Goal: Complete application form: Complete application form

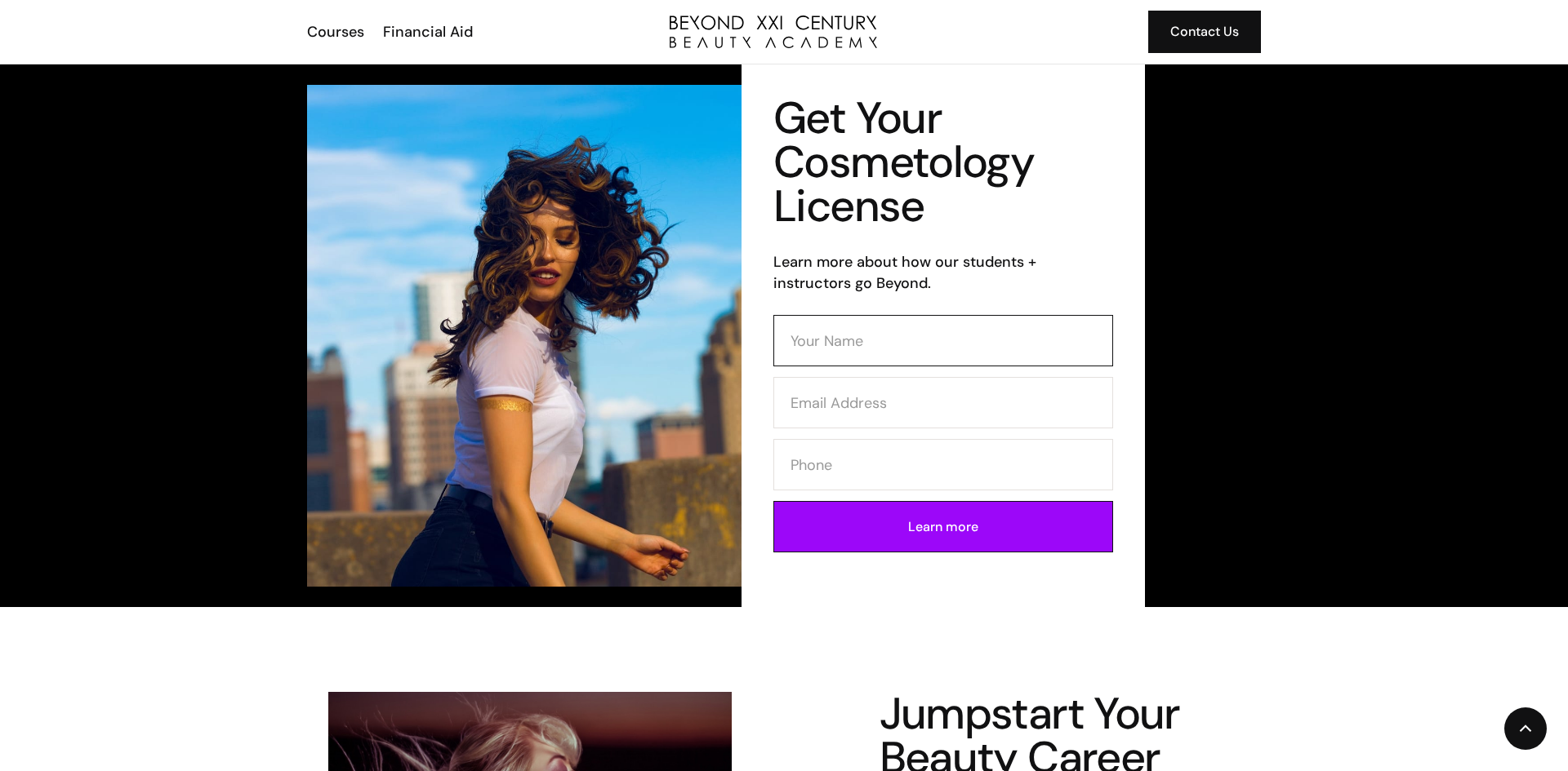
click at [878, 343] on input "Contact Form (Cosmo)" at bounding box center [943, 340] width 339 height 51
type input "z"
type input "s"
type input "Shanell Latham"
type input "shanelllatham9479@gmail.com"
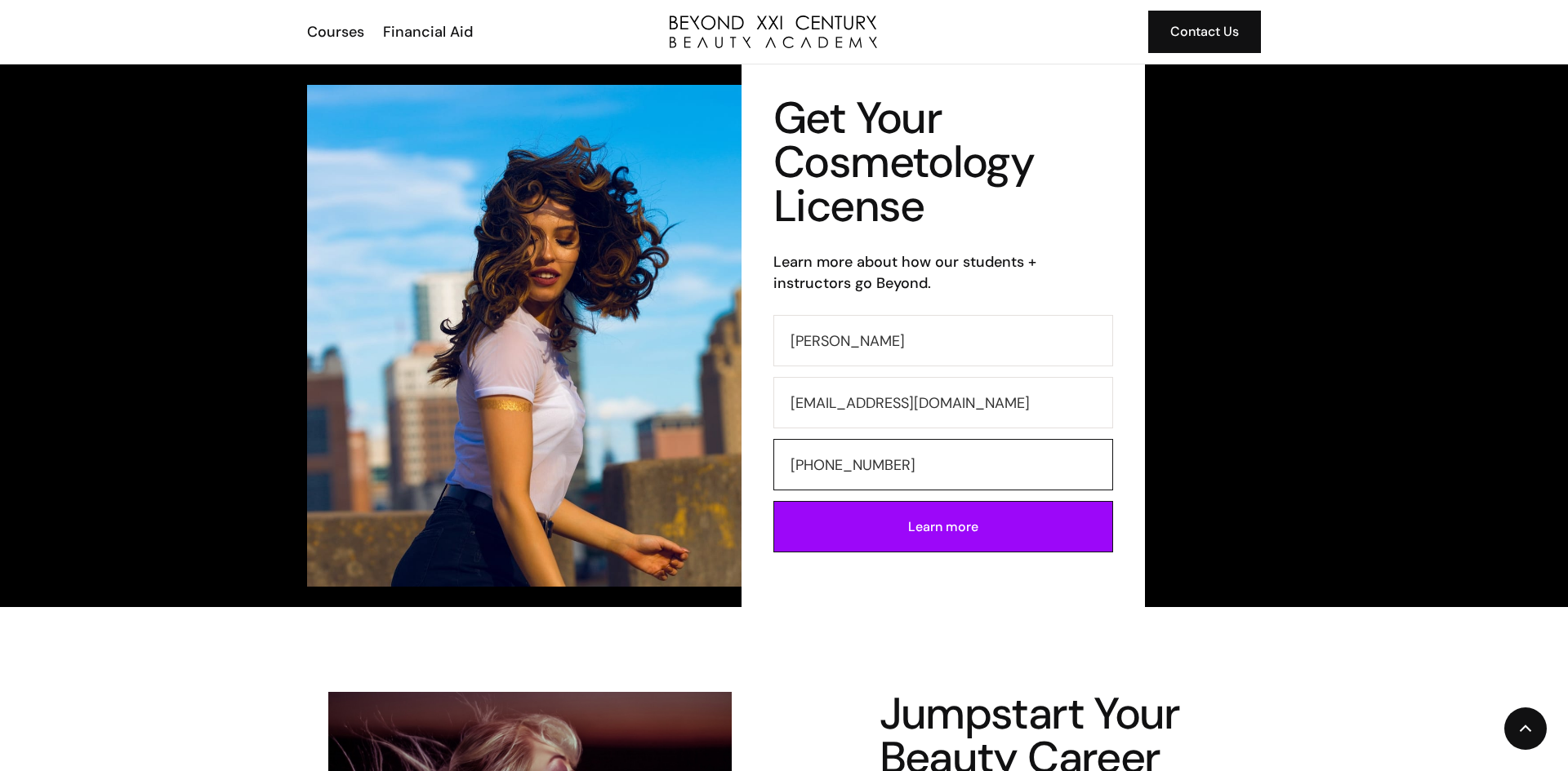
type input "424-526-6345"
click at [773, 501] on input "Learn more" at bounding box center [943, 526] width 339 height 51
type input "Please wait..."
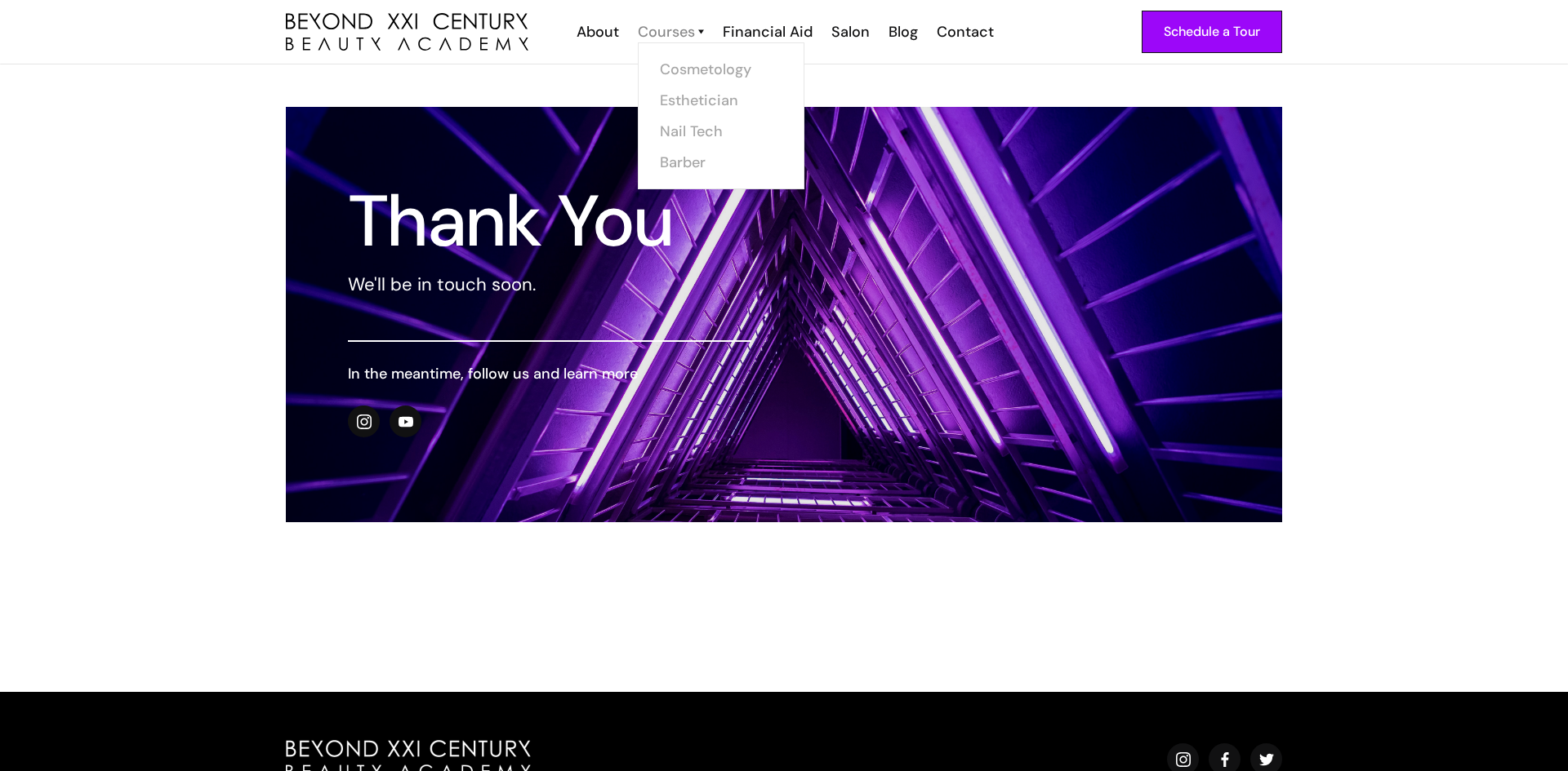
click at [679, 22] on div "Courses" at bounding box center [667, 32] width 57 height 22
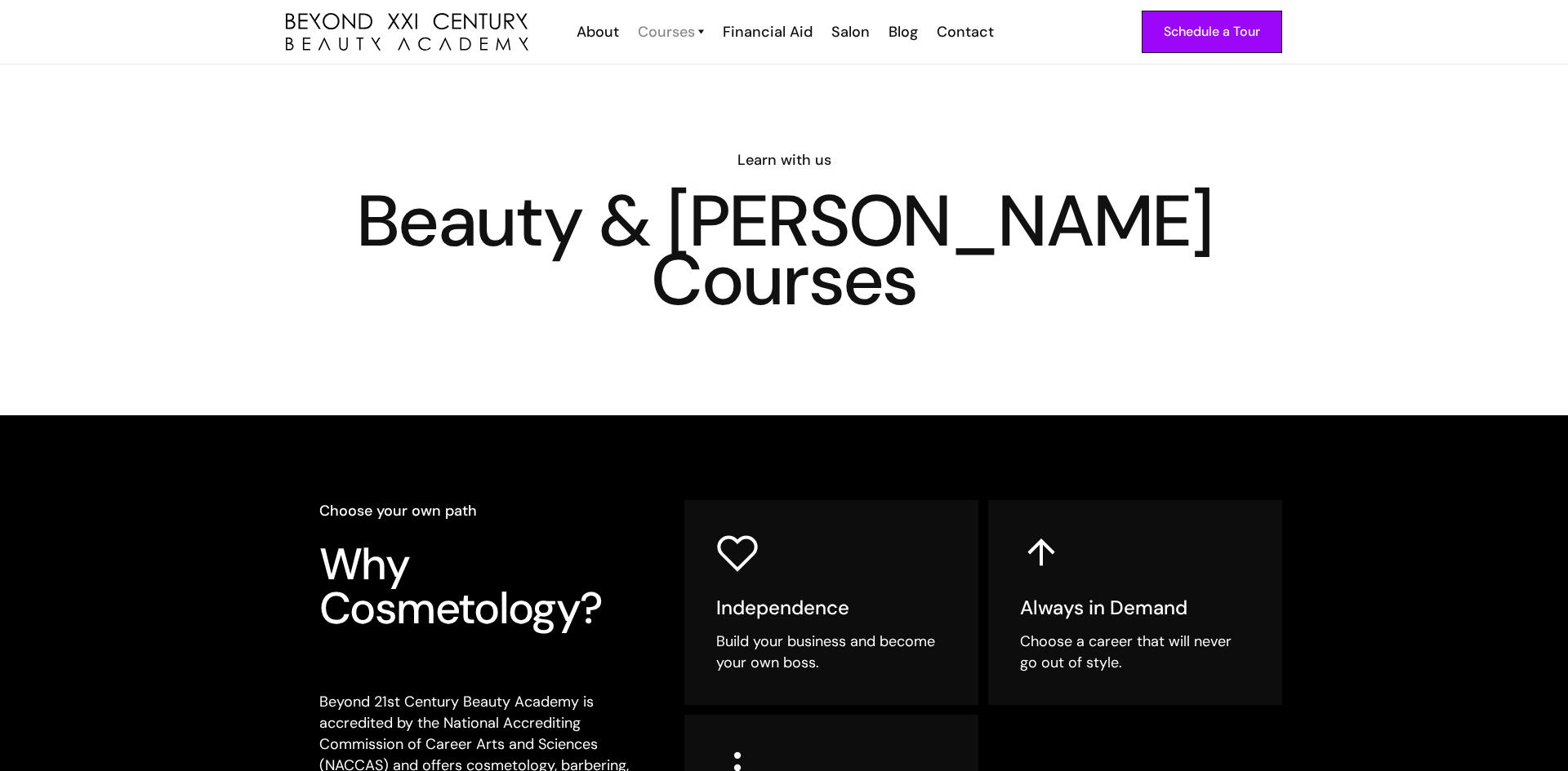
click at [684, 29] on div "Courses" at bounding box center [667, 32] width 57 height 22
click at [678, 31] on div "Courses" at bounding box center [667, 32] width 57 height 22
click at [707, 69] on link "Cosmetology" at bounding box center [726, 69] width 122 height 31
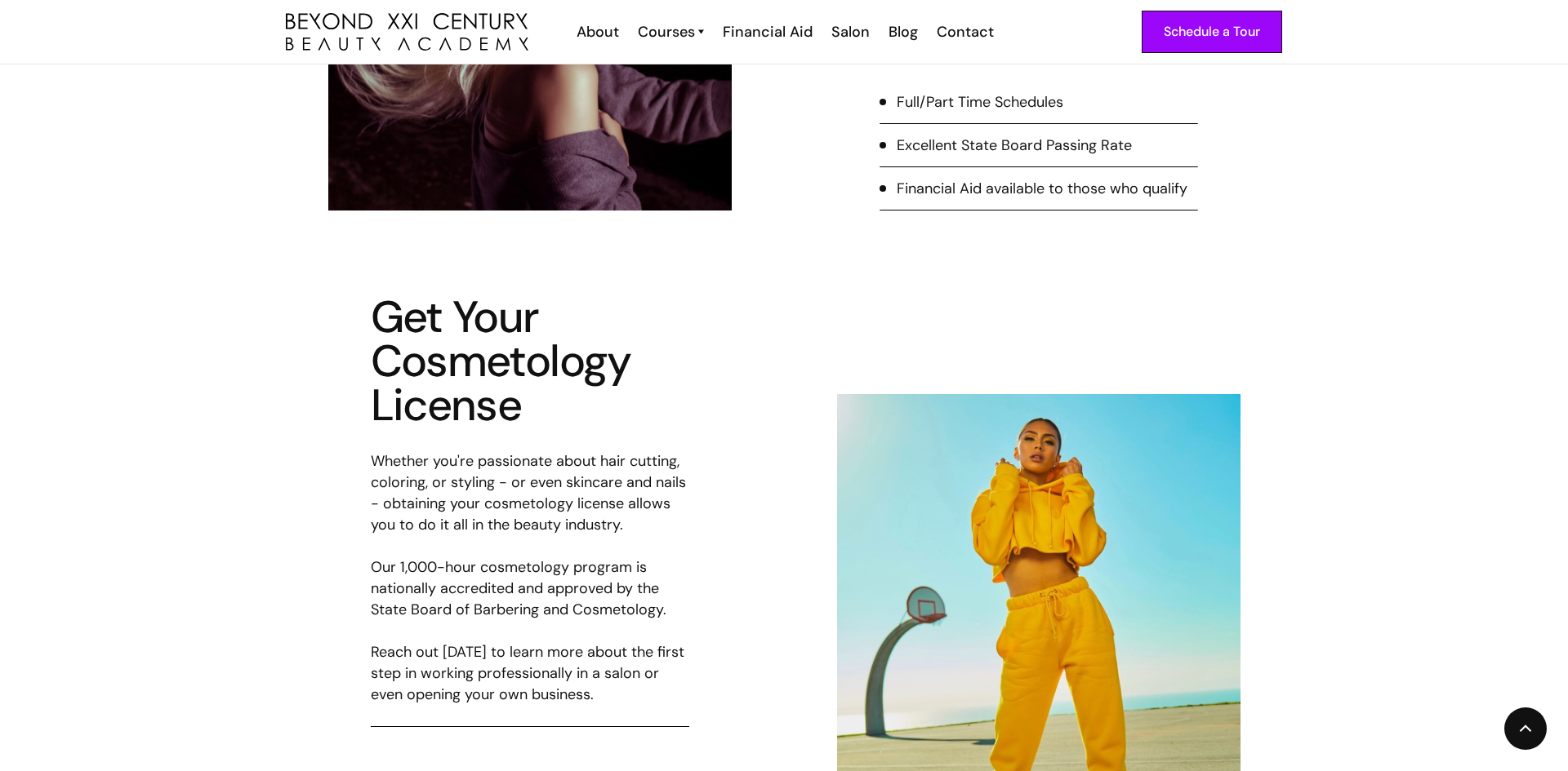
scroll to position [620, 0]
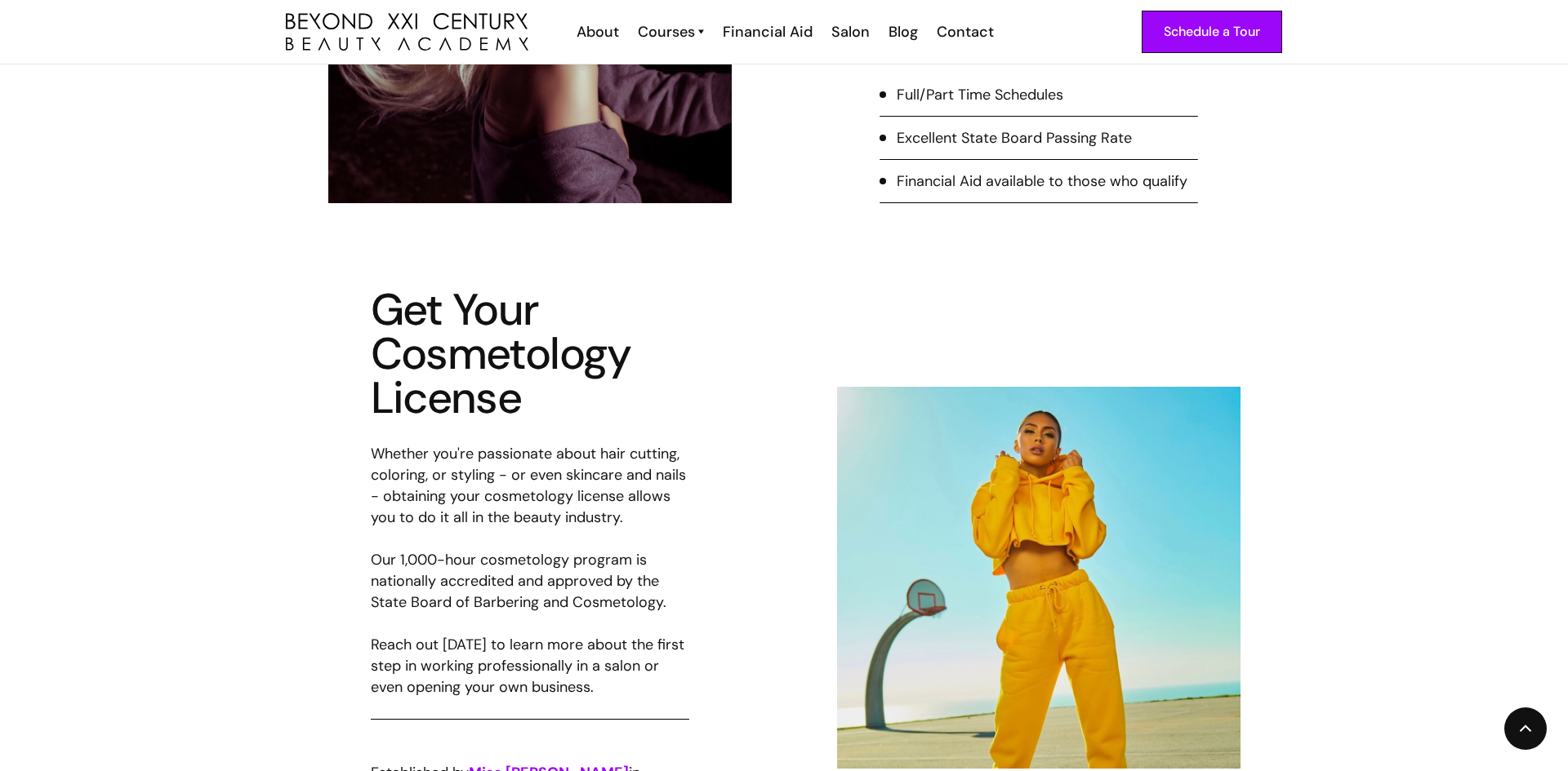
click at [946, 102] on div "Full/Part Time Schedules" at bounding box center [980, 94] width 166 height 22
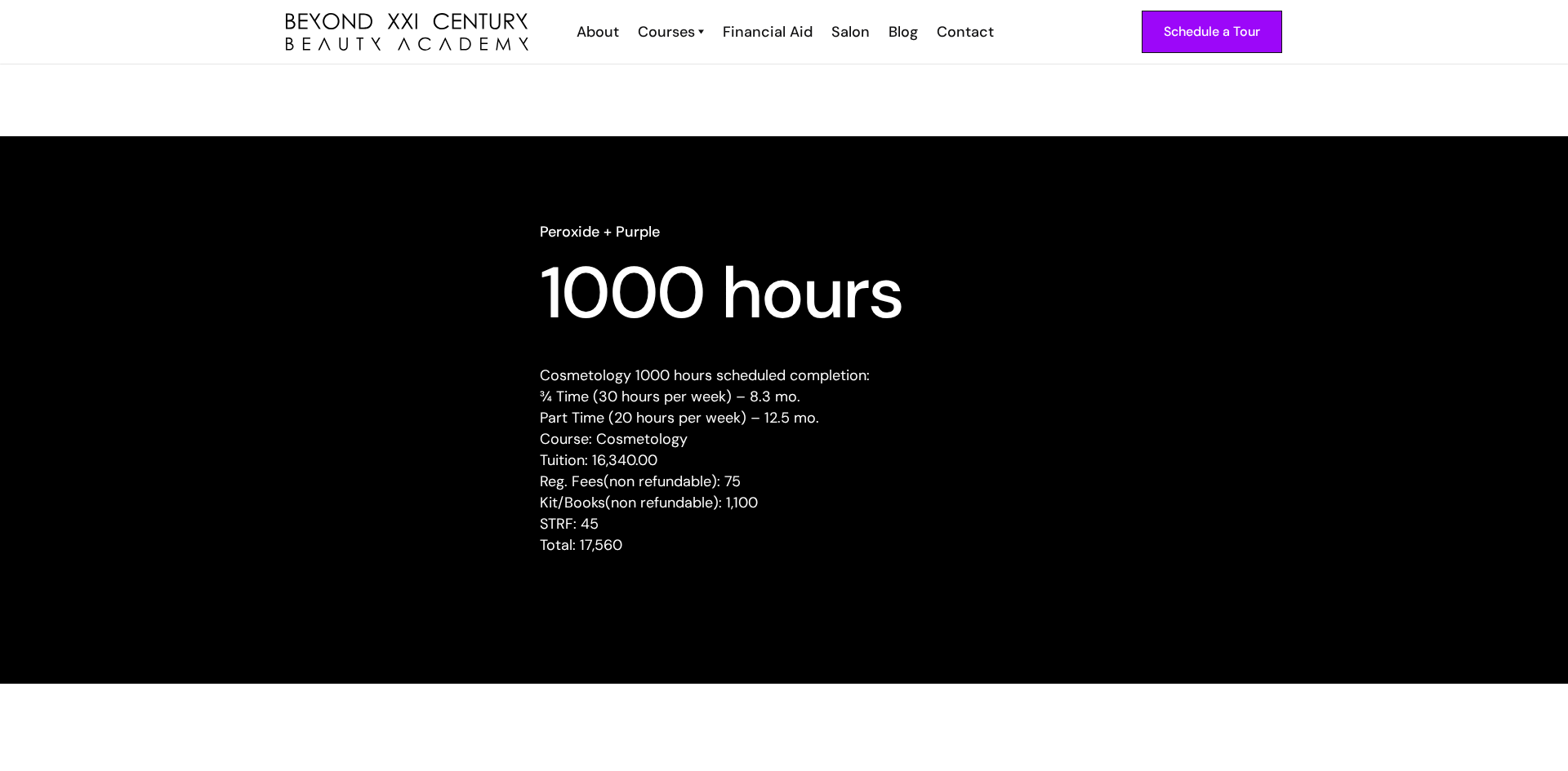
scroll to position [1436, 0]
